Goal: Navigation & Orientation: Find specific page/section

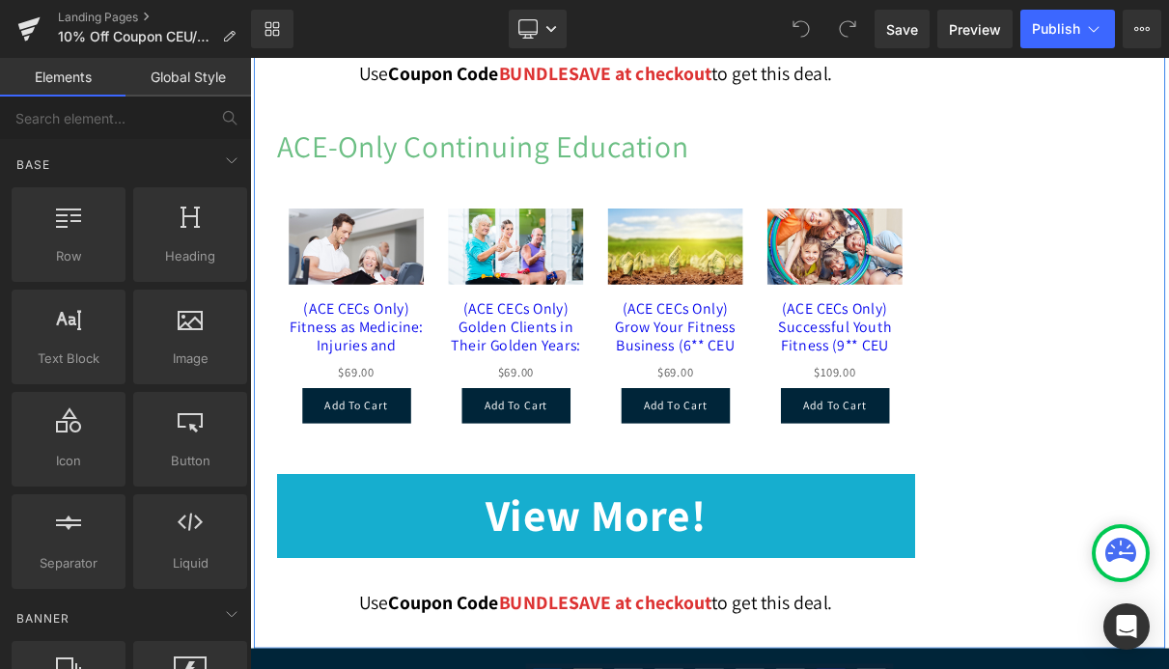
scroll to position [2304, 0]
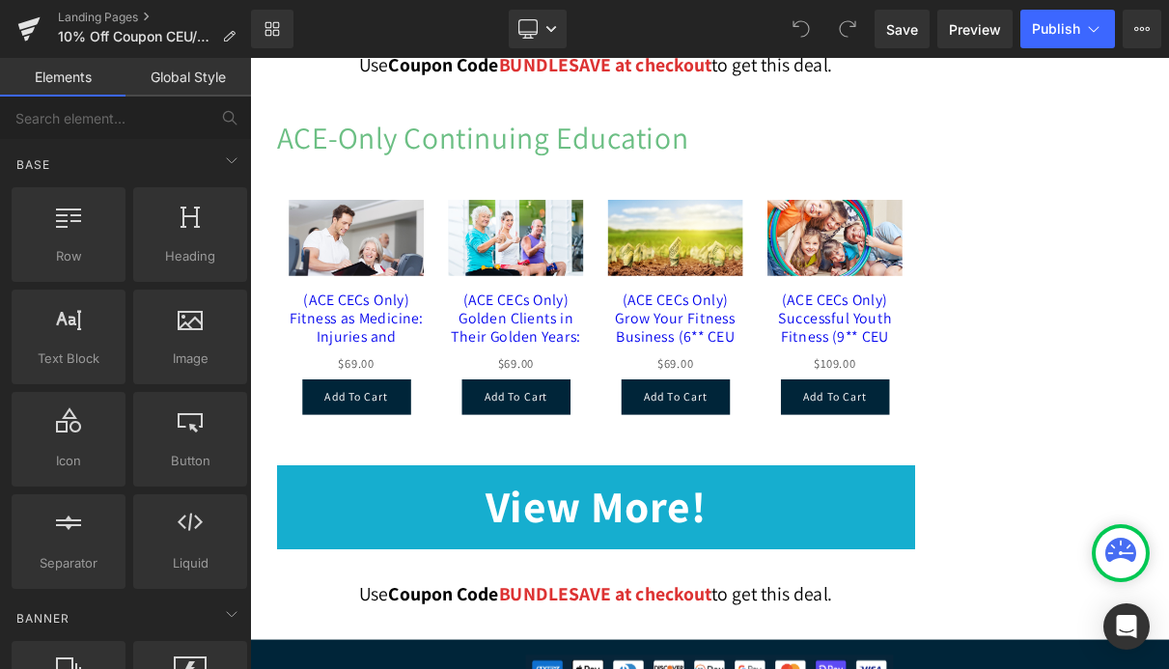
click at [591, 591] on div "Loading Product Data" at bounding box center [584, 592] width 139 height 21
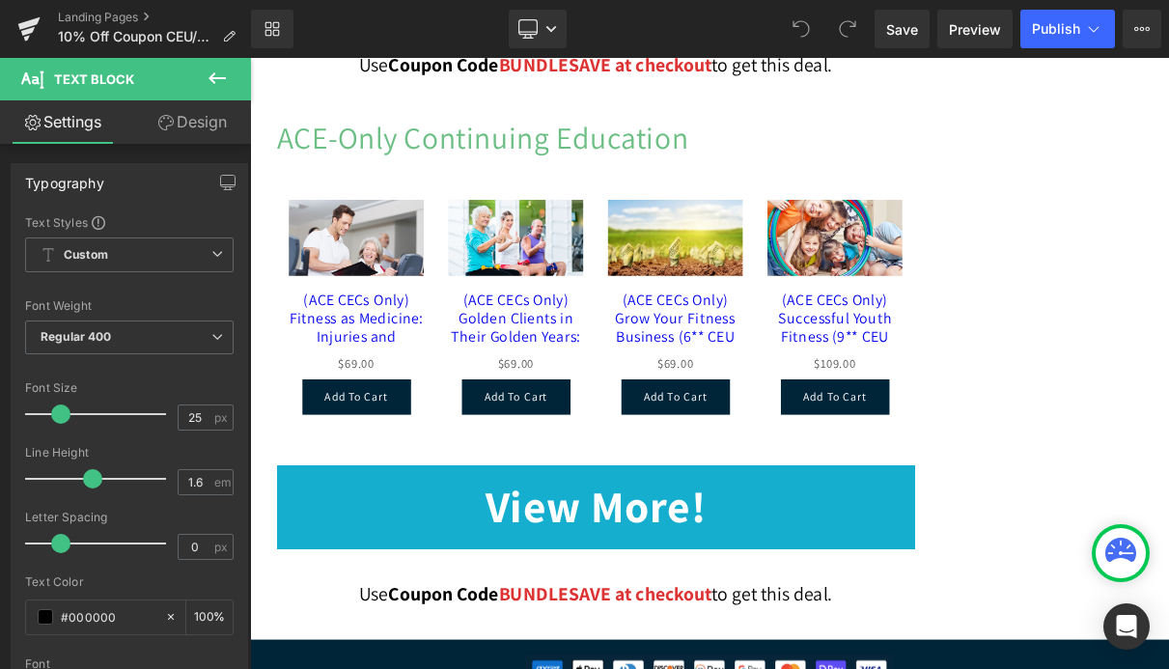
click at [215, 74] on icon at bounding box center [217, 78] width 23 height 23
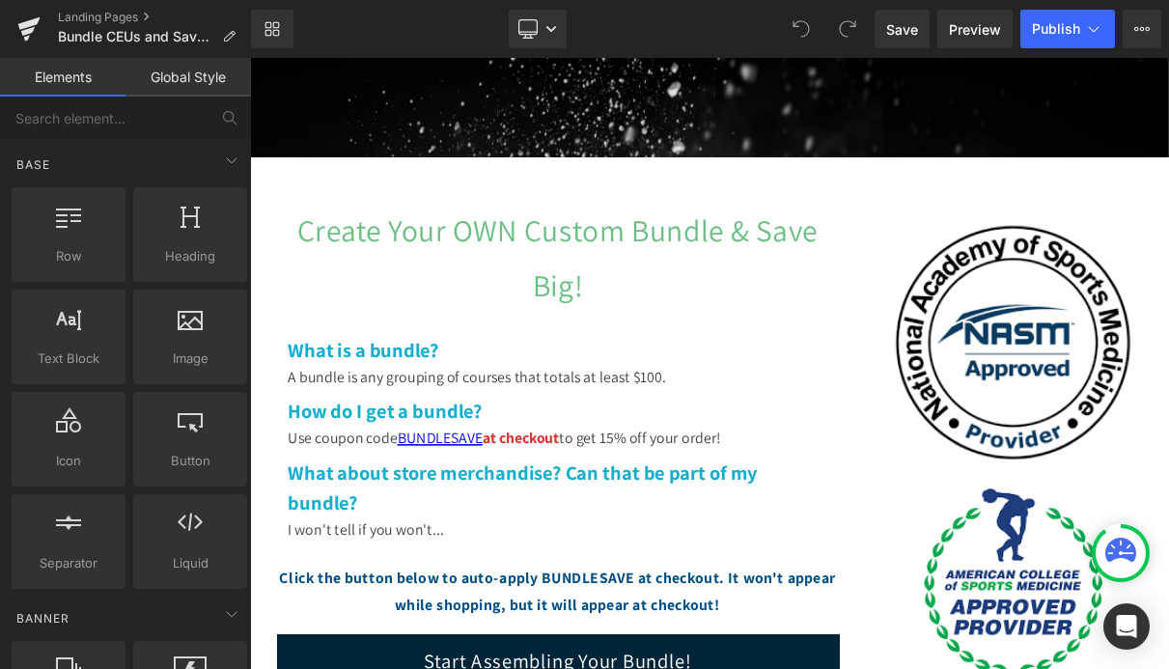
scroll to position [487, 0]
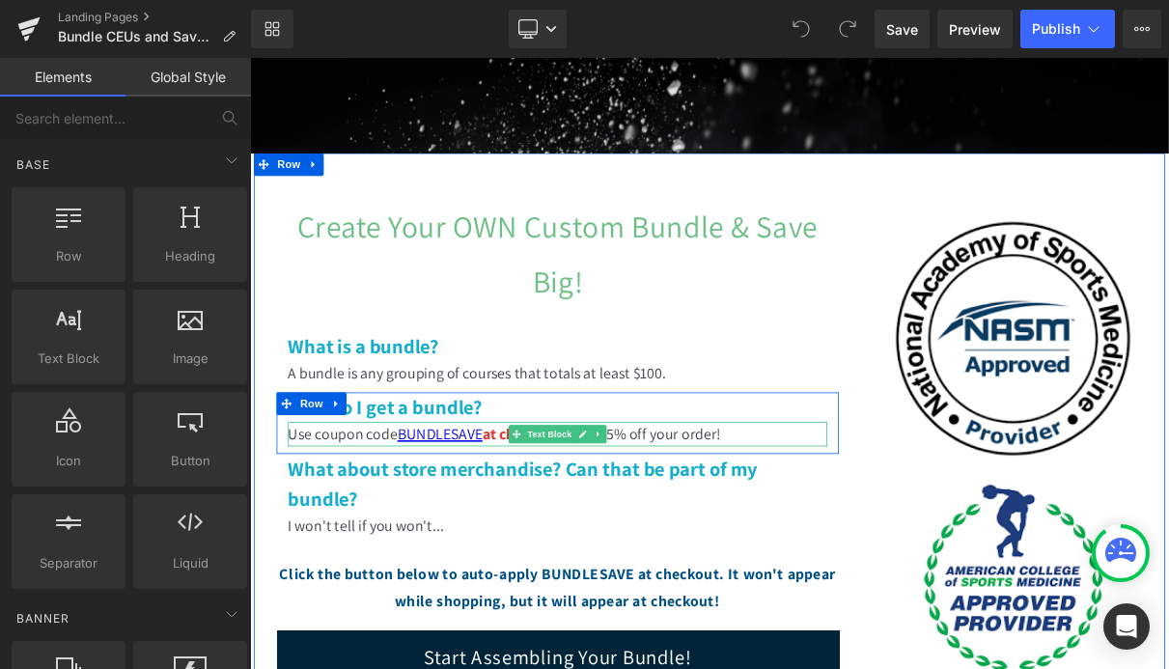
click at [809, 543] on p "Use coupon code BUNDLESAVE at checkout to get 15% off your order!" at bounding box center [640, 535] width 685 height 31
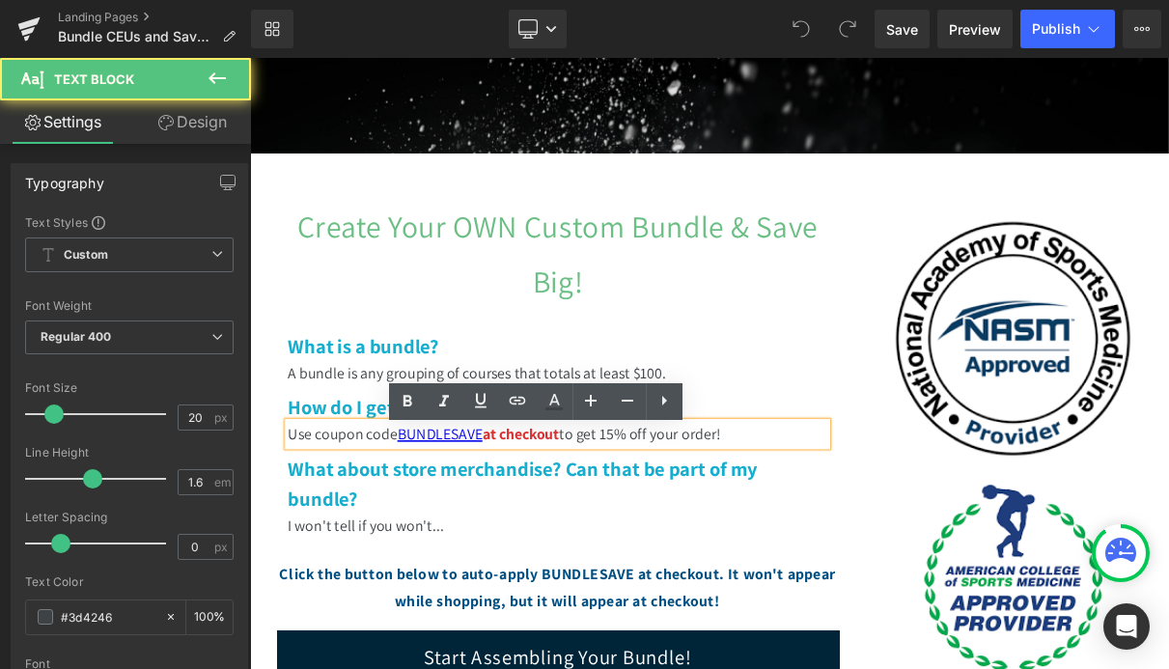
click at [778, 544] on p "Use coupon code BUNDLESAVE at checkout to get 15% off your order!" at bounding box center [640, 535] width 685 height 31
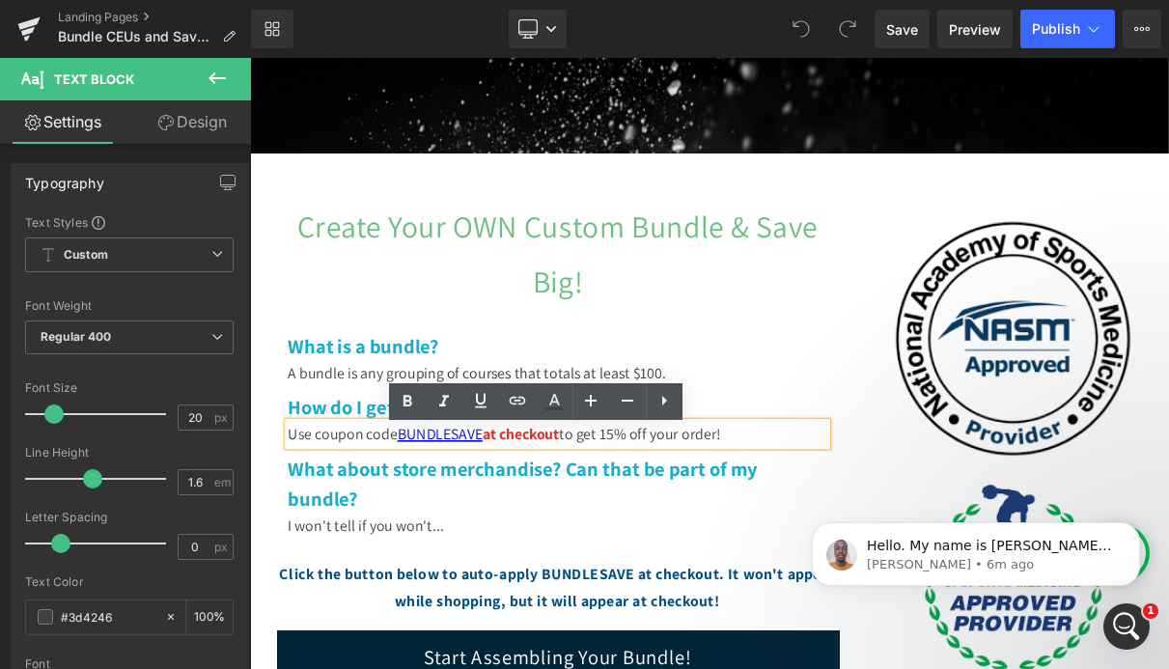
scroll to position [0, 0]
